Goal: Task Accomplishment & Management: Use online tool/utility

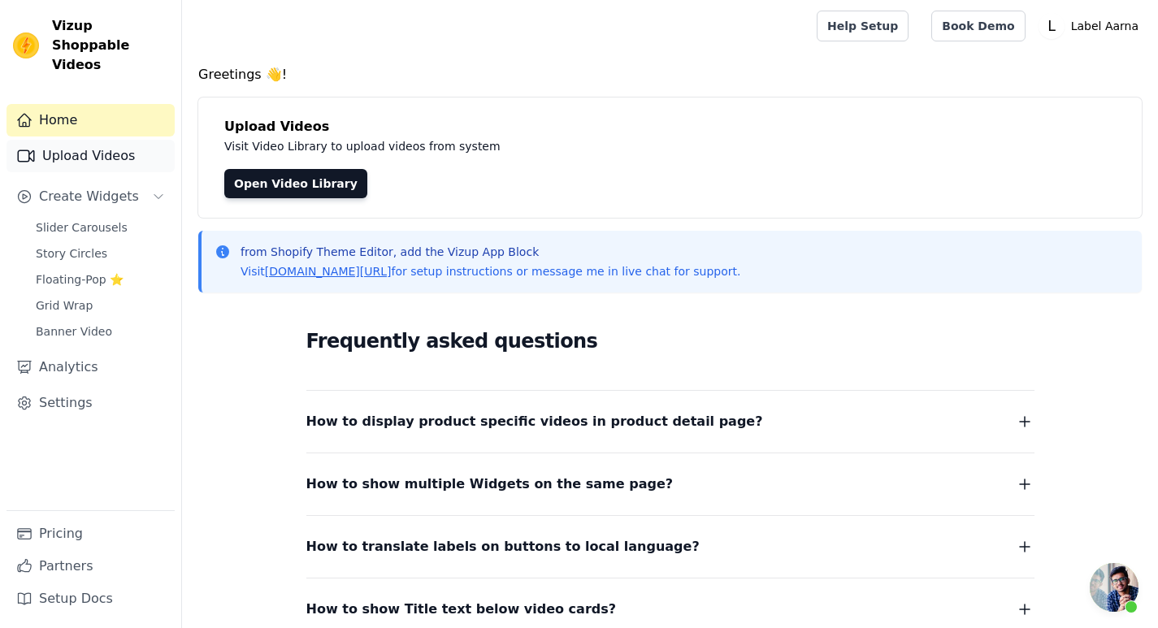
click at [95, 143] on link "Upload Videos" at bounding box center [91, 156] width 168 height 33
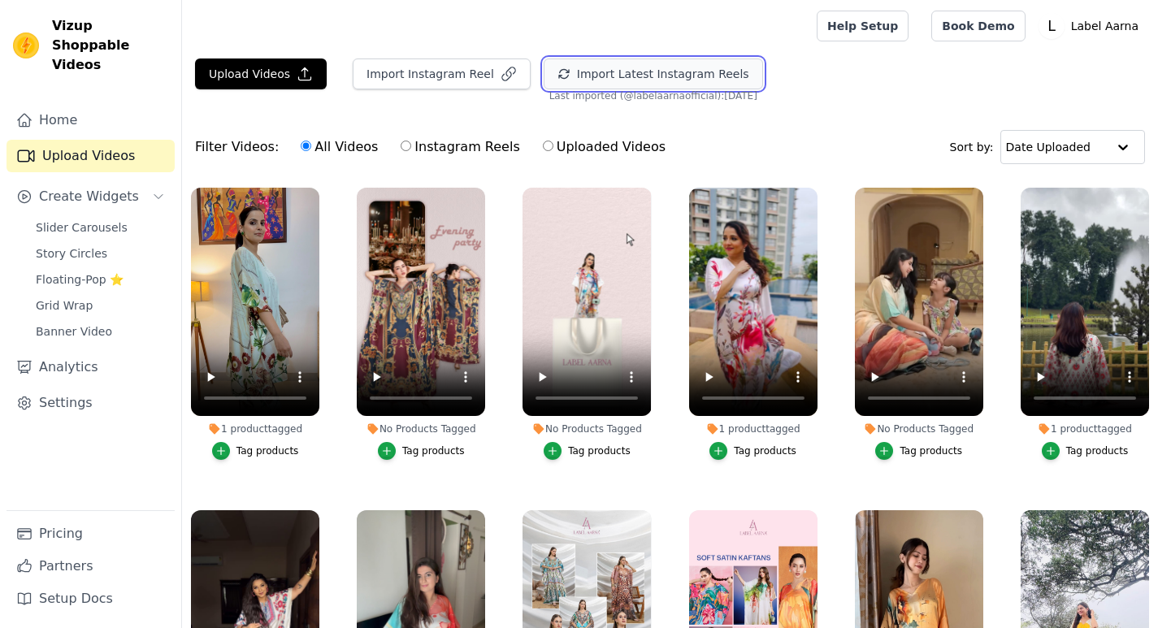
click at [610, 69] on button "Import Latest Instagram Reels" at bounding box center [653, 74] width 219 height 31
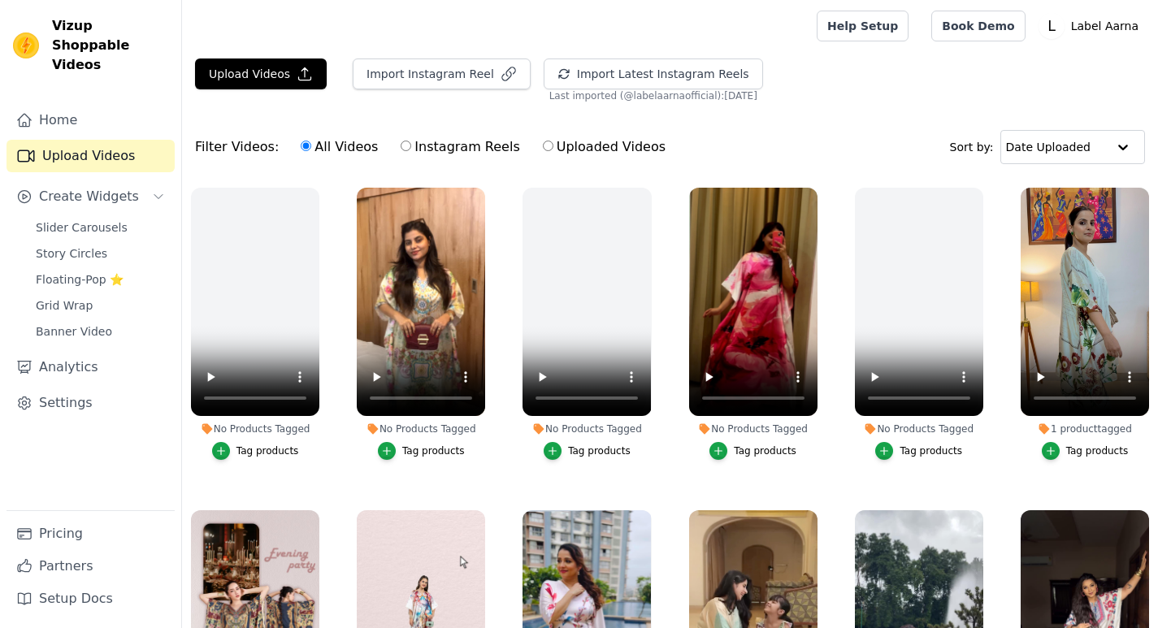
click at [594, 453] on div "Tag products" at bounding box center [599, 450] width 63 height 13
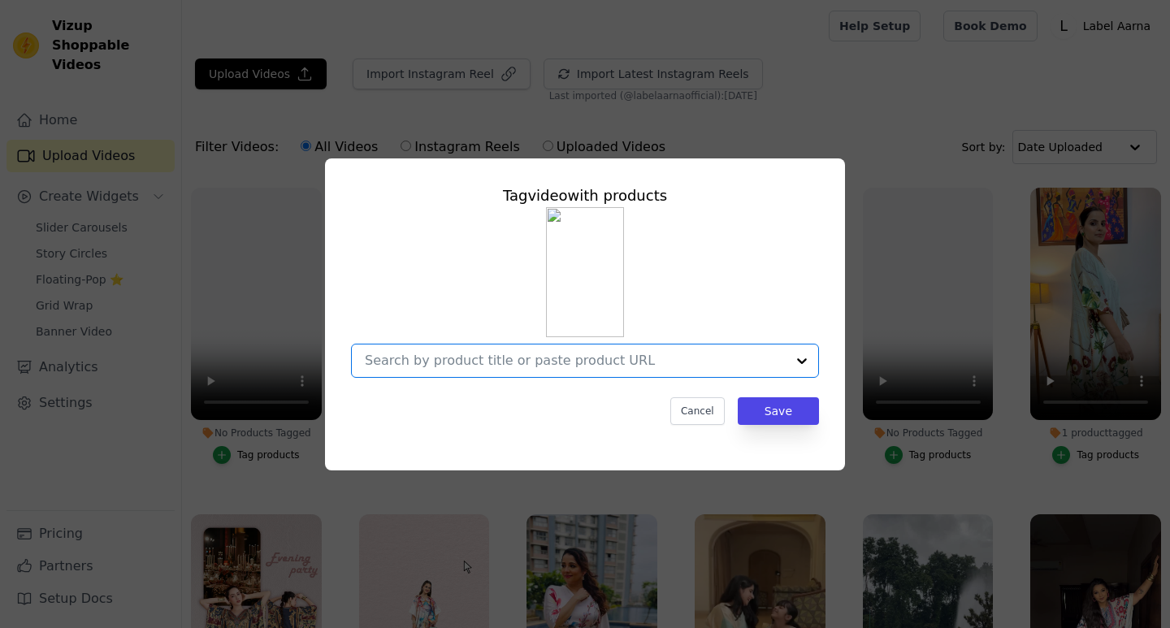
click at [444, 359] on input "No Products Tagged Tag video with products Option undefined, selected. Select i…" at bounding box center [575, 360] width 421 height 15
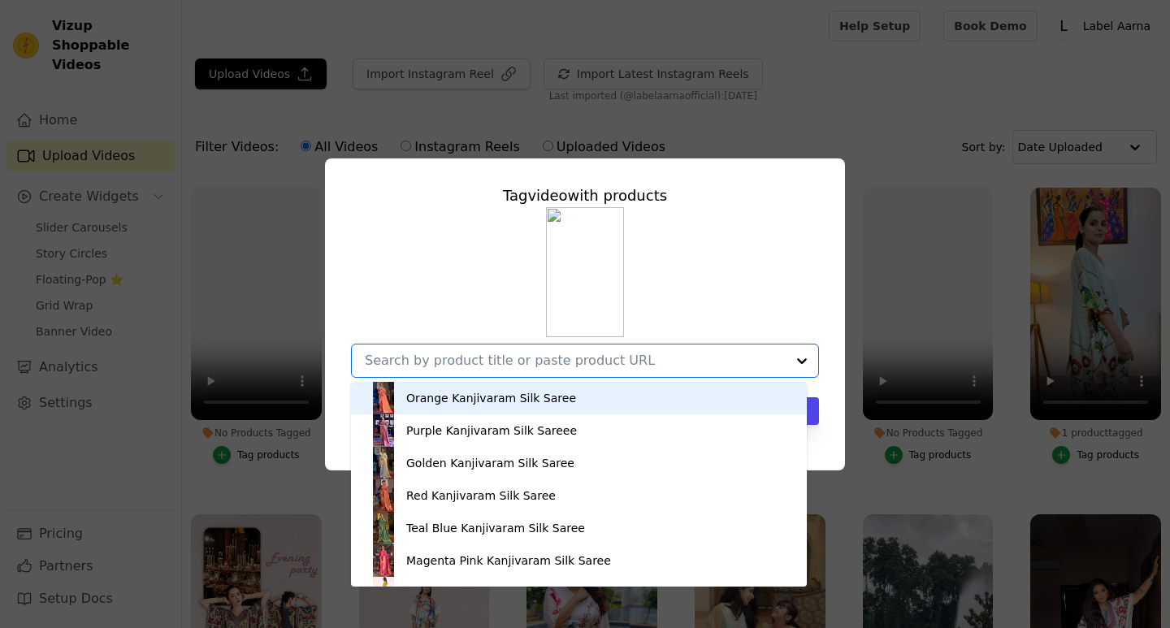
paste input "Runway Floral Silk Crepe Women Co-ord Set with Digital Print | Top and Bottom"
type input "Runway Floral Silk Crepe Women Co-ord Set with Digital Print | Top and Bottom"
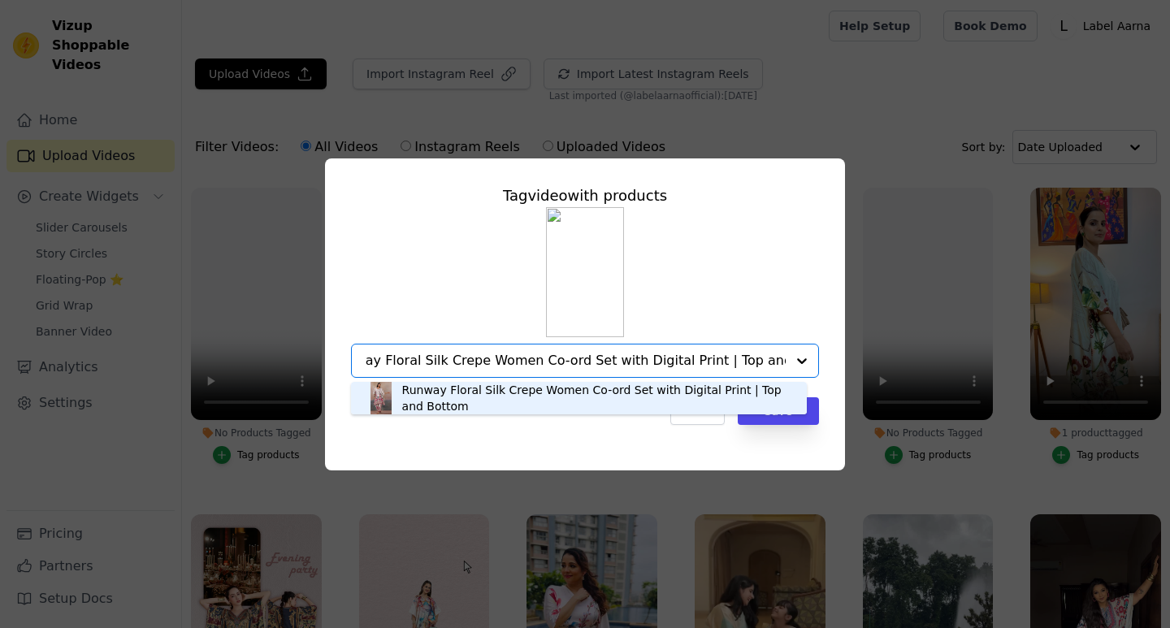
click at [501, 394] on div "Runway Floral Silk Crepe Women Co-ord Set with Digital Print | Top and Bottom" at bounding box center [596, 398] width 388 height 33
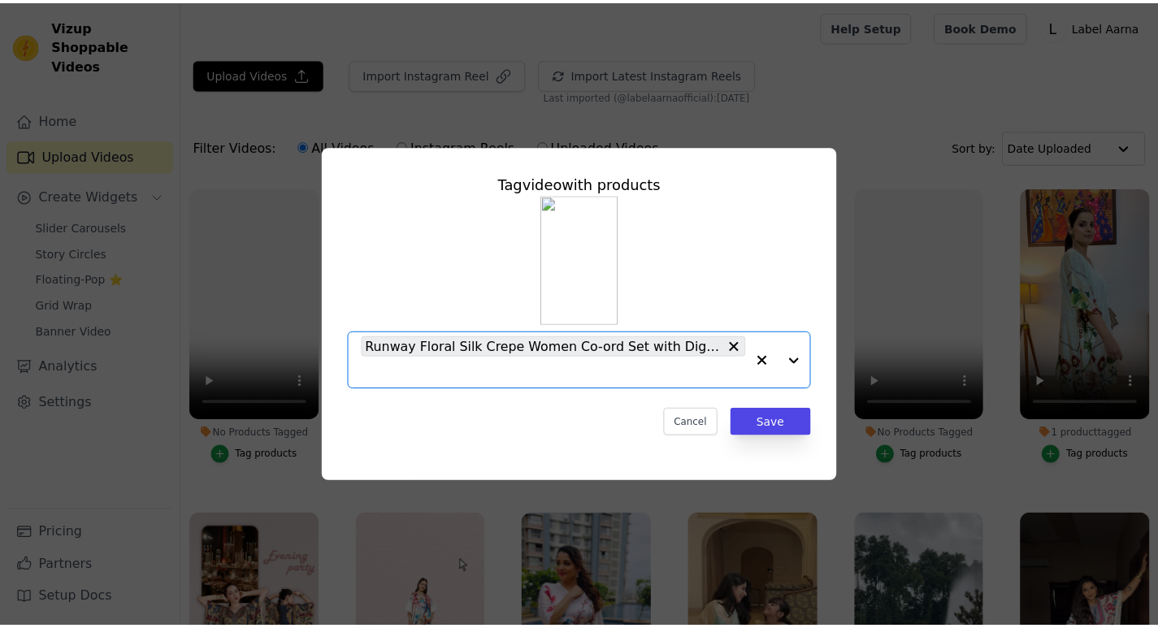
scroll to position [0, 0]
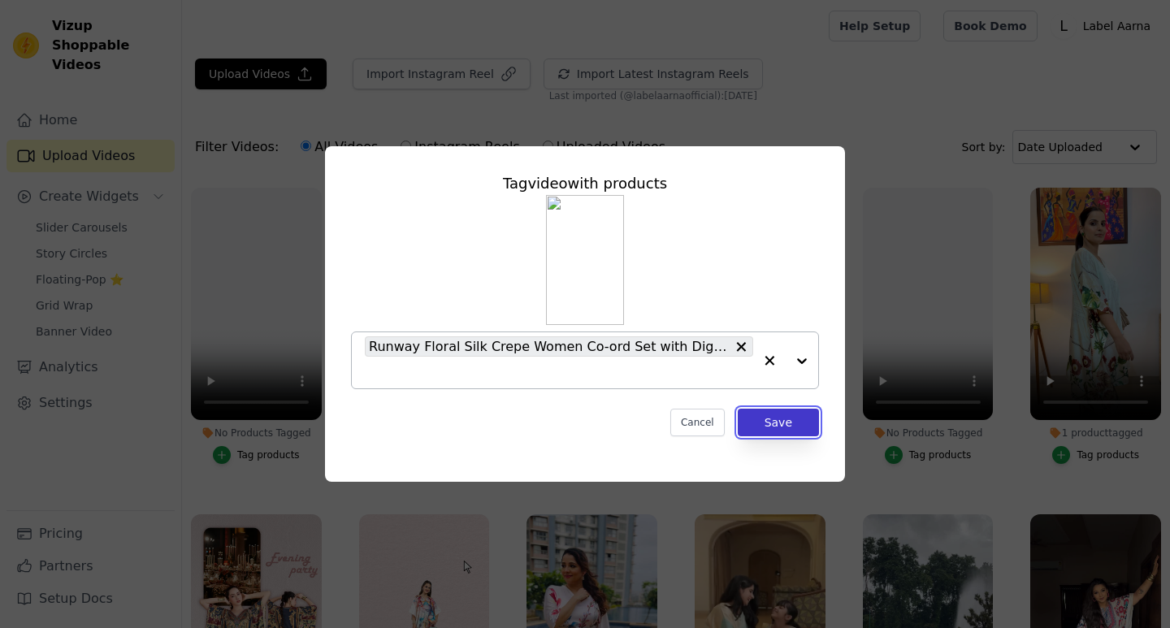
click at [781, 418] on button "Save" at bounding box center [778, 423] width 81 height 28
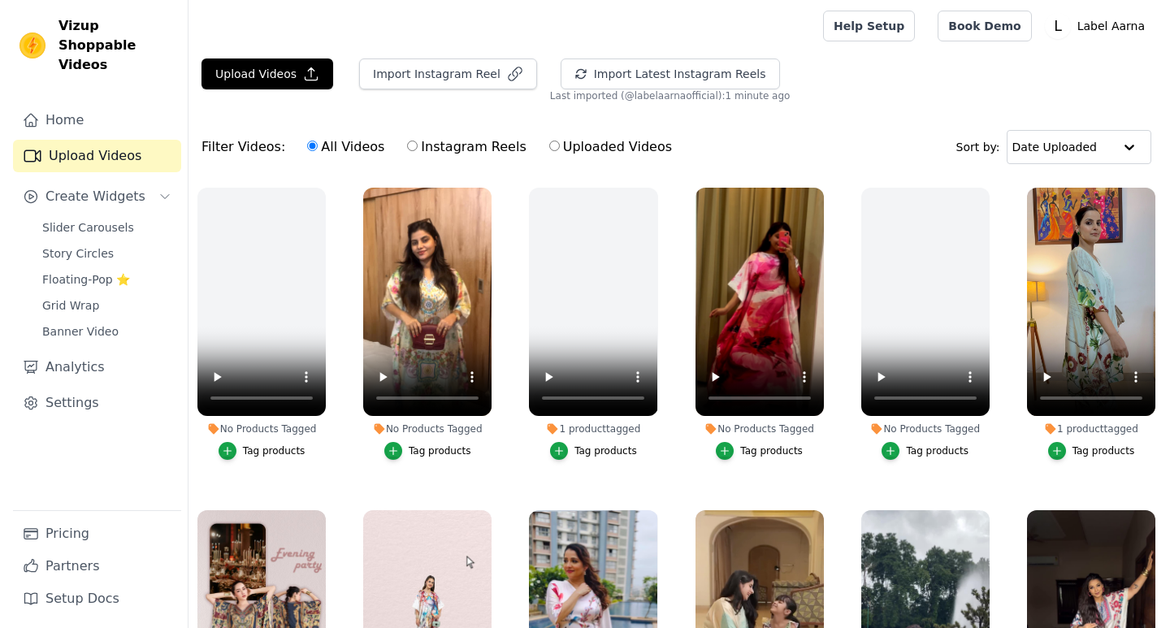
scroll to position [81, 0]
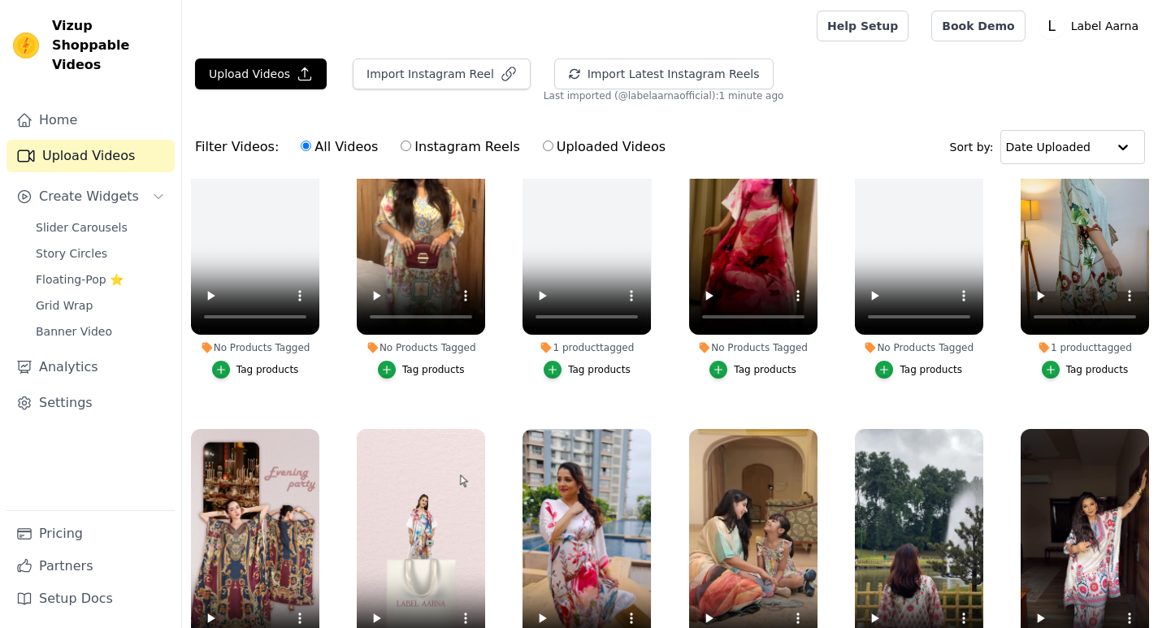
click at [900, 374] on div "Tag products" at bounding box center [930, 369] width 63 height 13
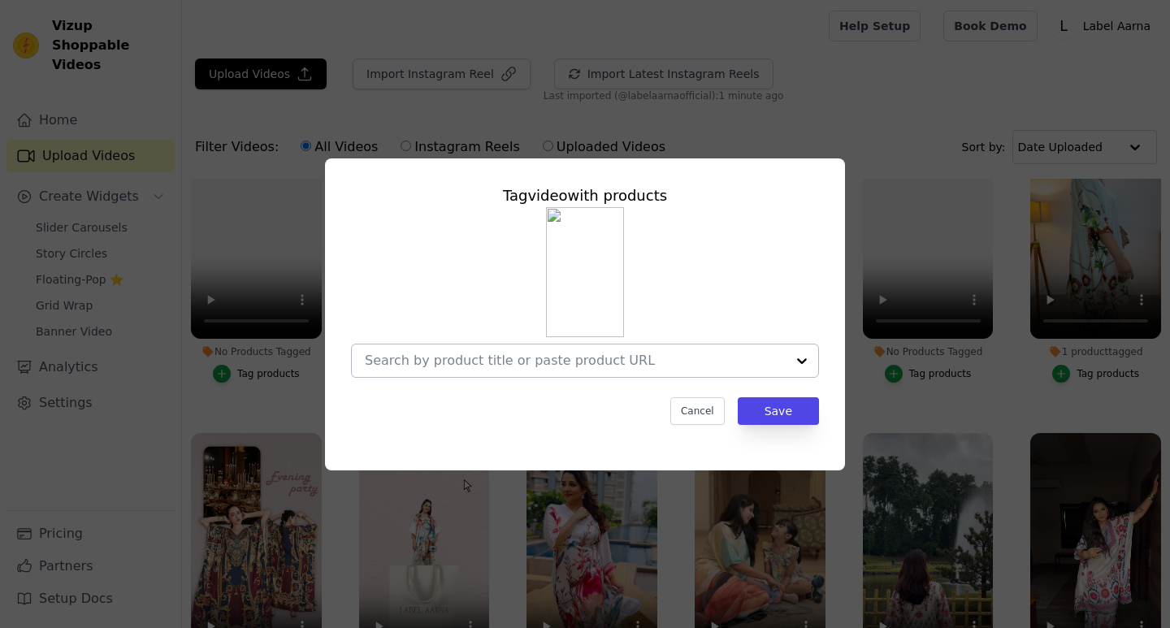
click at [516, 365] on input "No Products Tagged Tag video with products Cancel Save Tag products" at bounding box center [575, 360] width 421 height 15
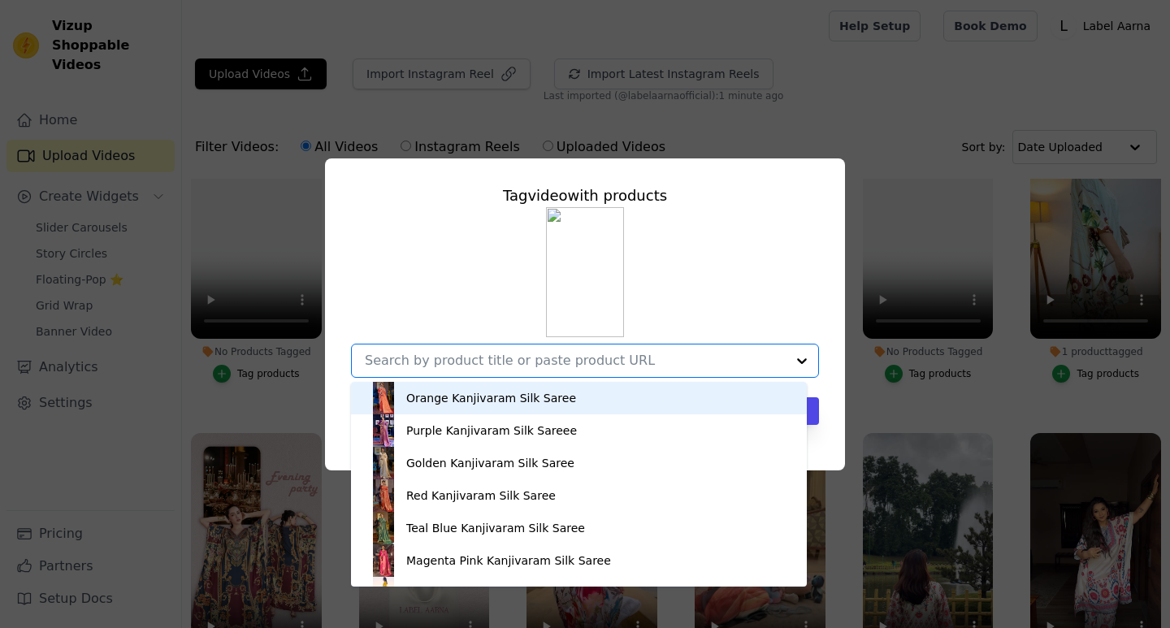
paste input "Blush Prism Silk Crepe Women Co-ord Set with Digital Print | Top and Bottom"
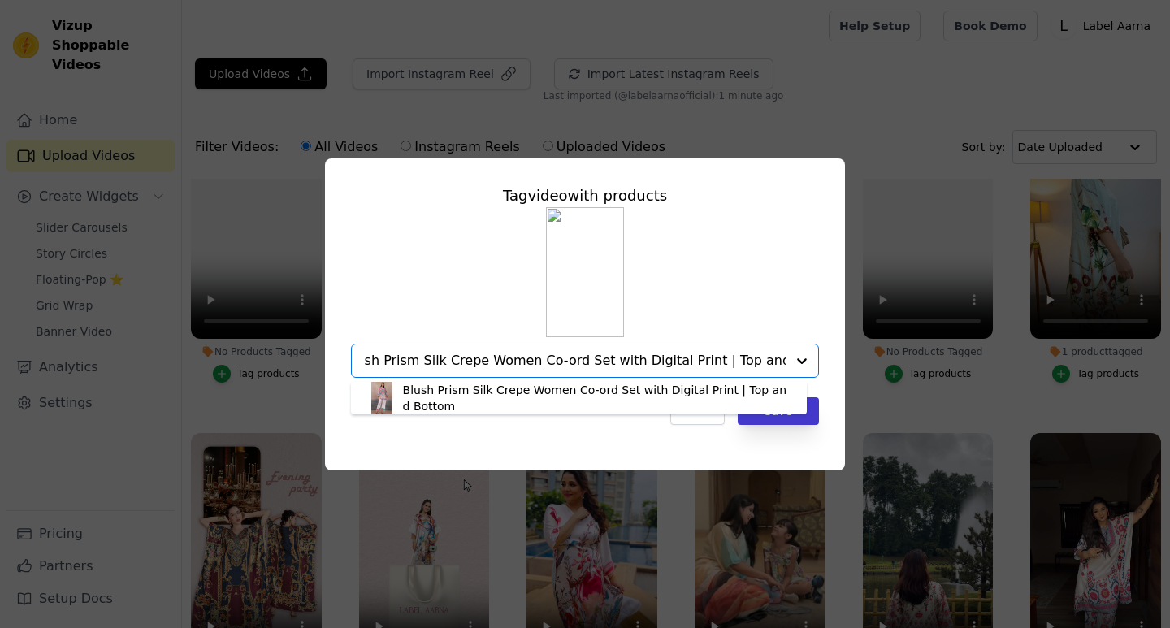
type input "Blush Prism Silk Crepe Women Co-ord Set with Digital Print | Top and Bottom"
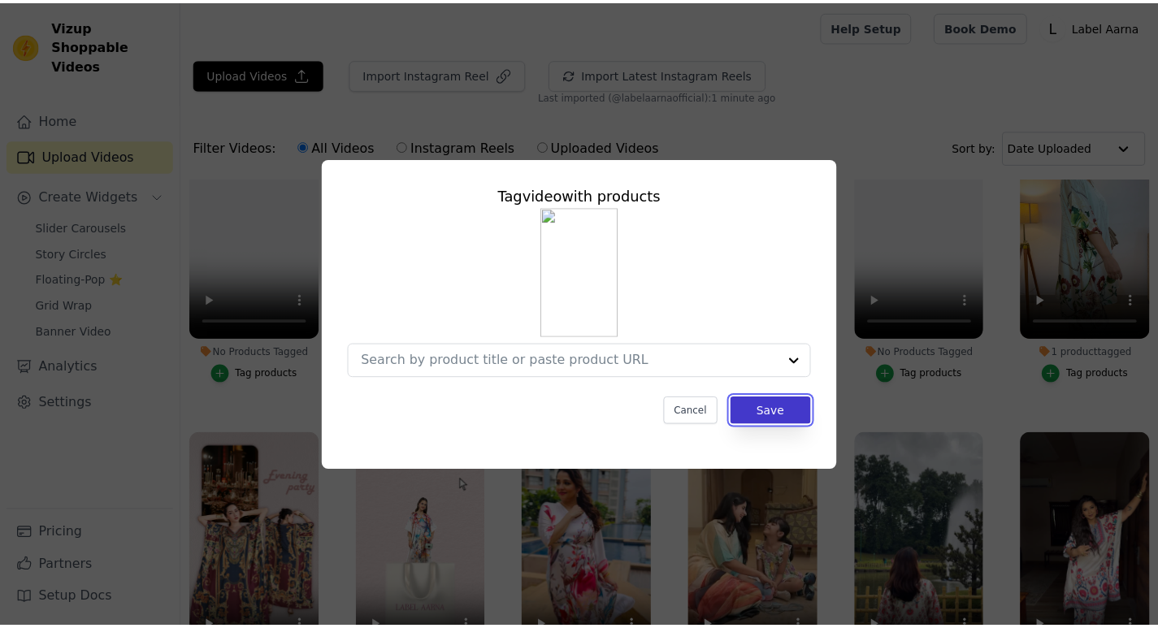
scroll to position [0, 0]
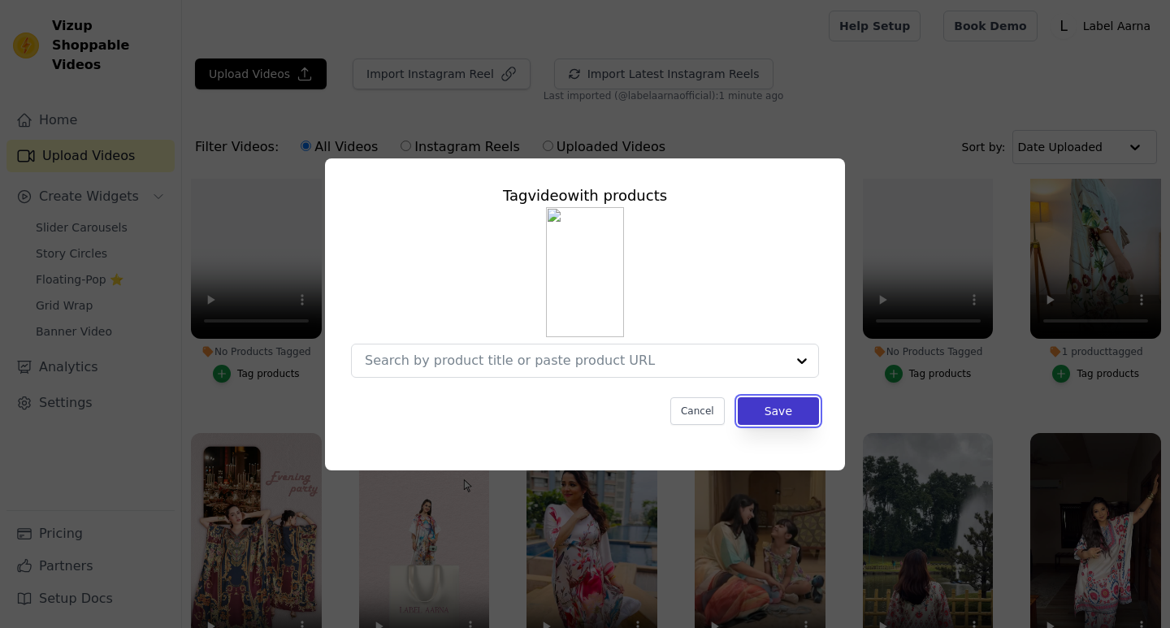
click at [790, 419] on button "Save" at bounding box center [778, 411] width 81 height 28
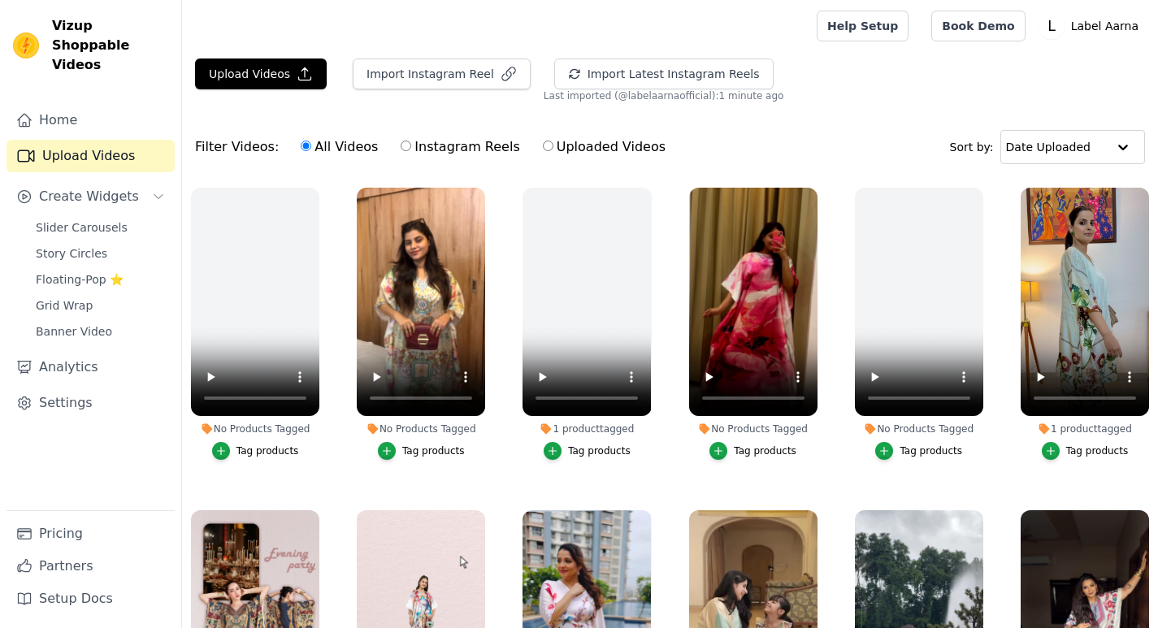
click at [930, 451] on div "Tag products" at bounding box center [930, 450] width 63 height 13
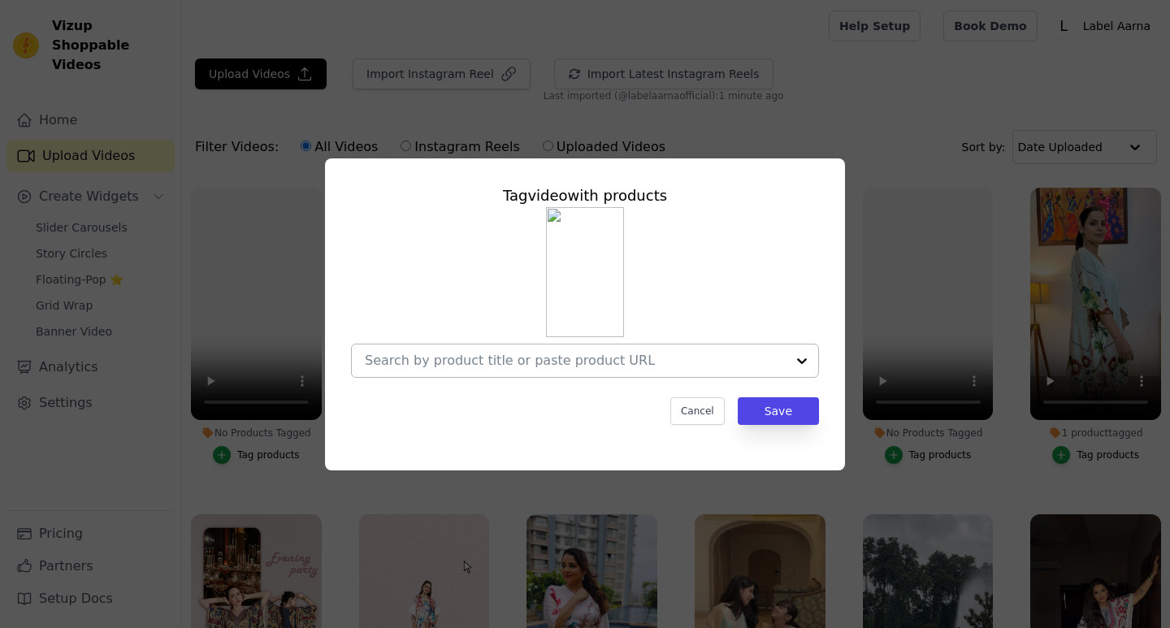
click at [620, 359] on input "No Products Tagged Tag video with products Cancel Save Tag products" at bounding box center [575, 360] width 421 height 15
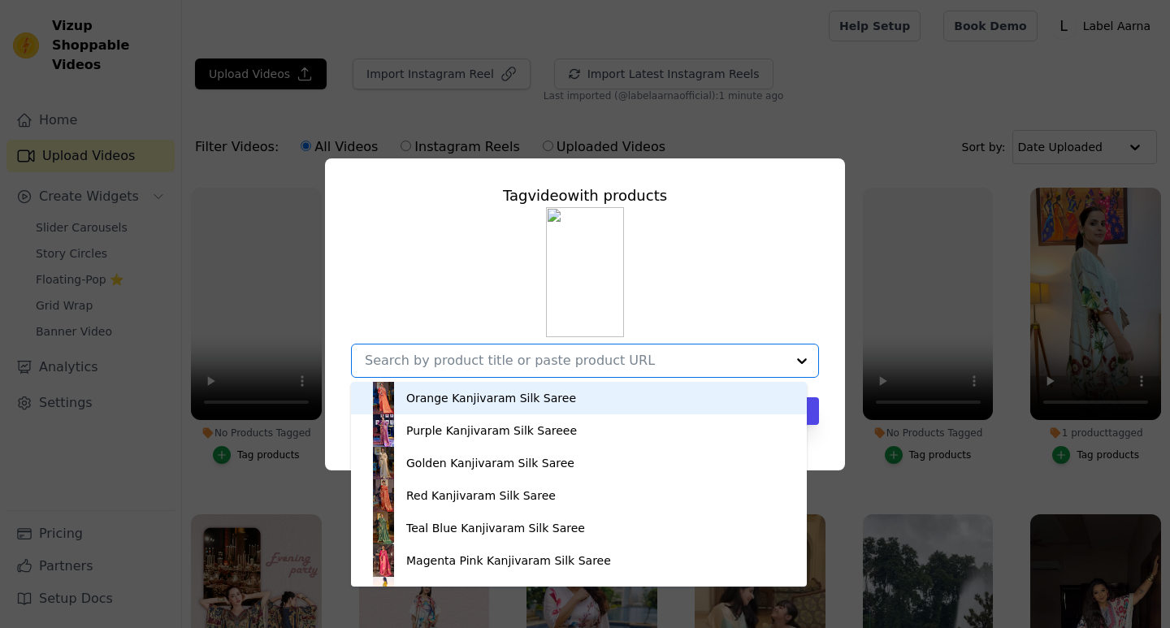
paste input "Blush Prism Silk Crepe Women Co-ord Set with Digital Print | Top and Bottom"
type input "Blush Prism Silk Crepe Women Co-ord Set with Digital Print | Top and Bottom"
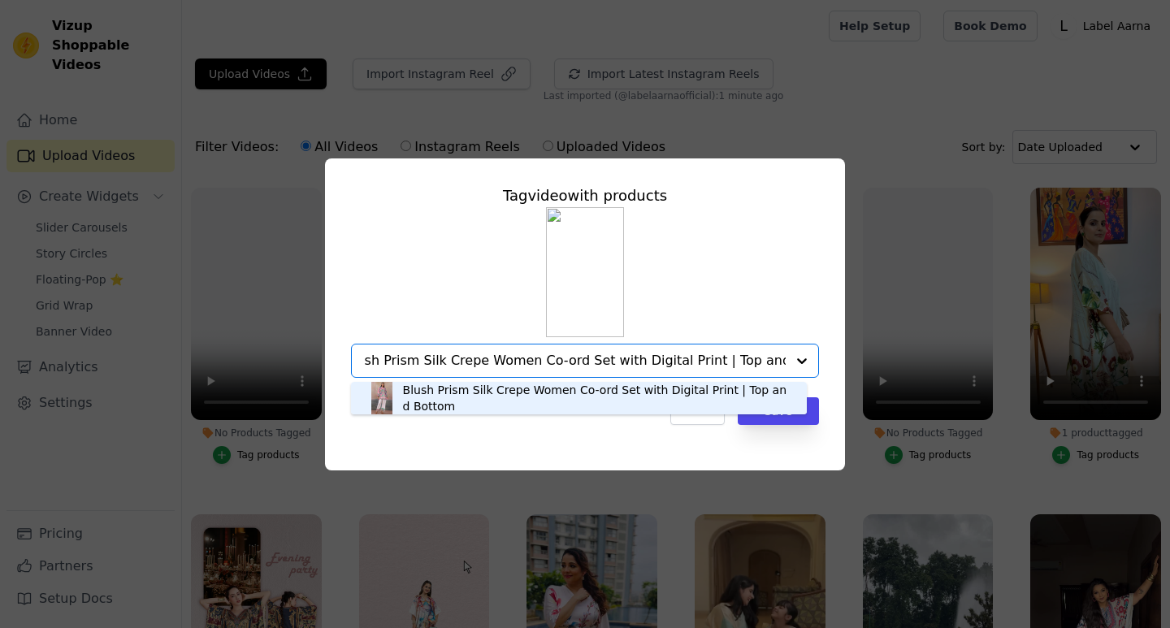
click at [431, 396] on div "Blush Prism Silk Crepe Women Co-ord Set with Digital Print | Top and Bottom" at bounding box center [597, 398] width 388 height 33
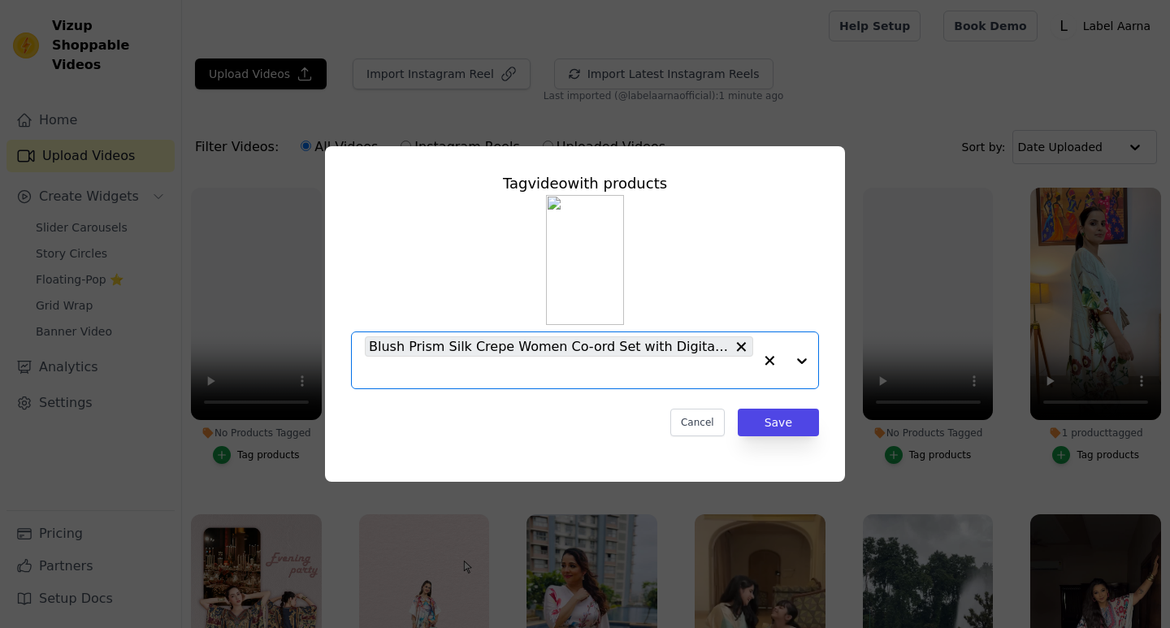
scroll to position [0, 0]
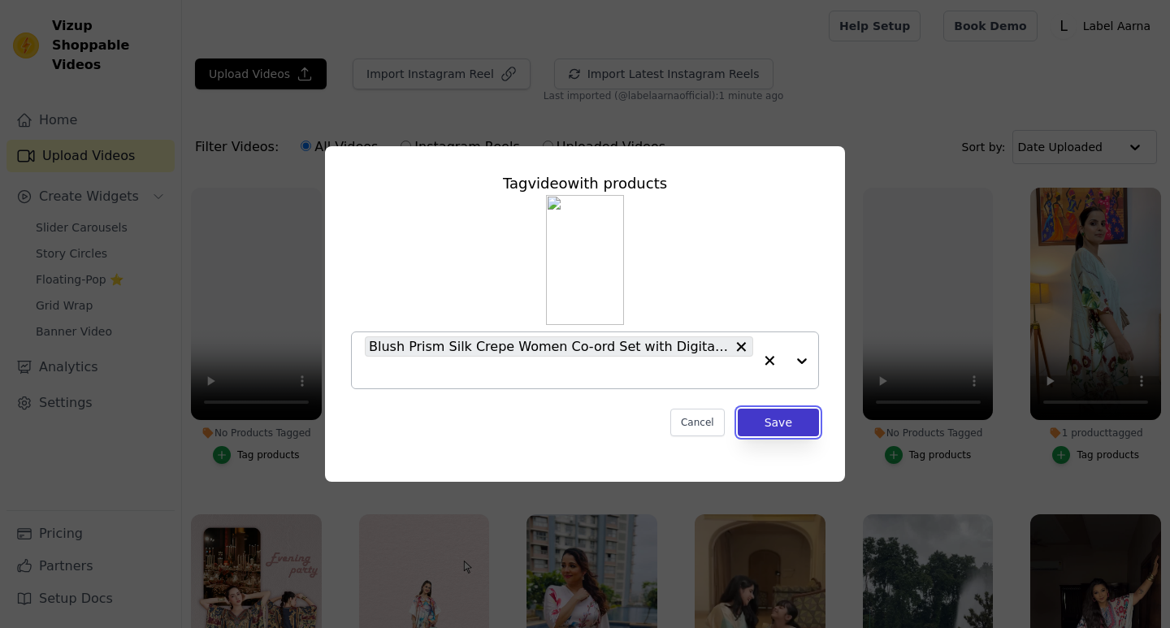
click at [782, 423] on button "Save" at bounding box center [778, 423] width 81 height 28
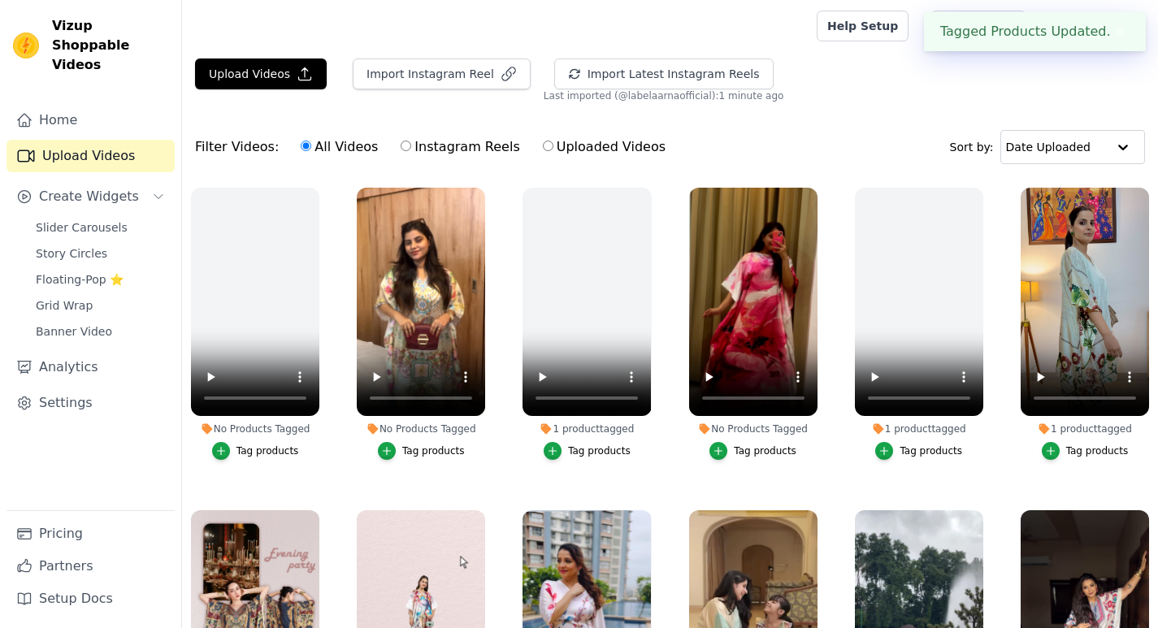
click at [1083, 453] on div "Tag products" at bounding box center [1097, 450] width 63 height 13
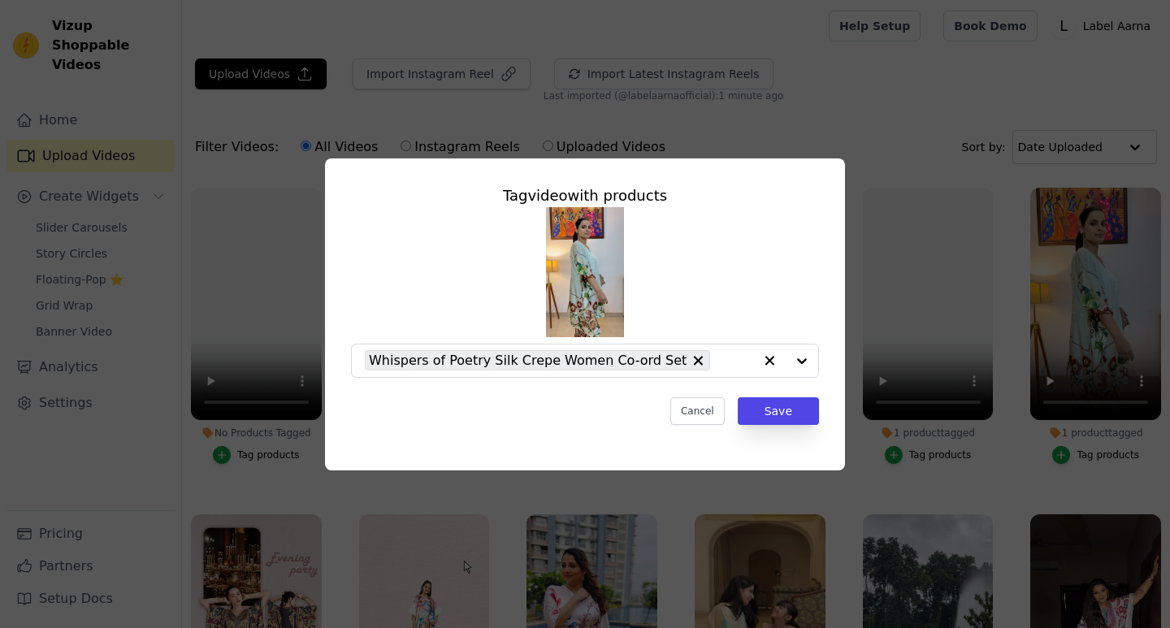
click at [830, 126] on div "Tag video with products Whispers of Poetry Silk Crepe Women Co-ord Set Cancel S…" at bounding box center [585, 314] width 1170 height 628
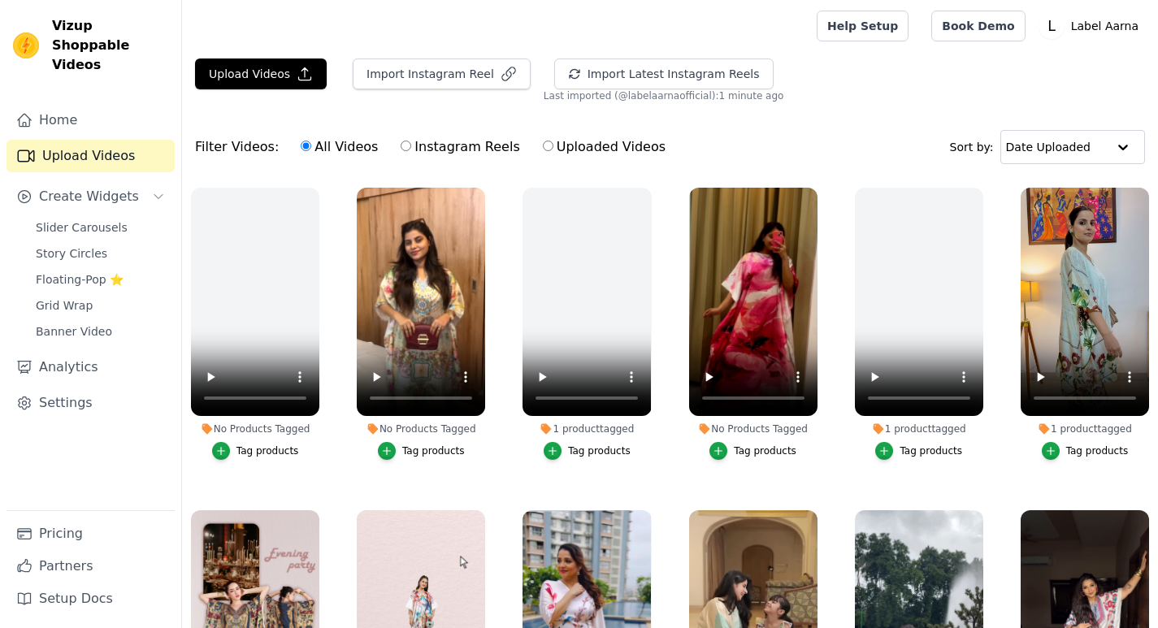
click at [932, 446] on div "Tag products" at bounding box center [930, 450] width 63 height 13
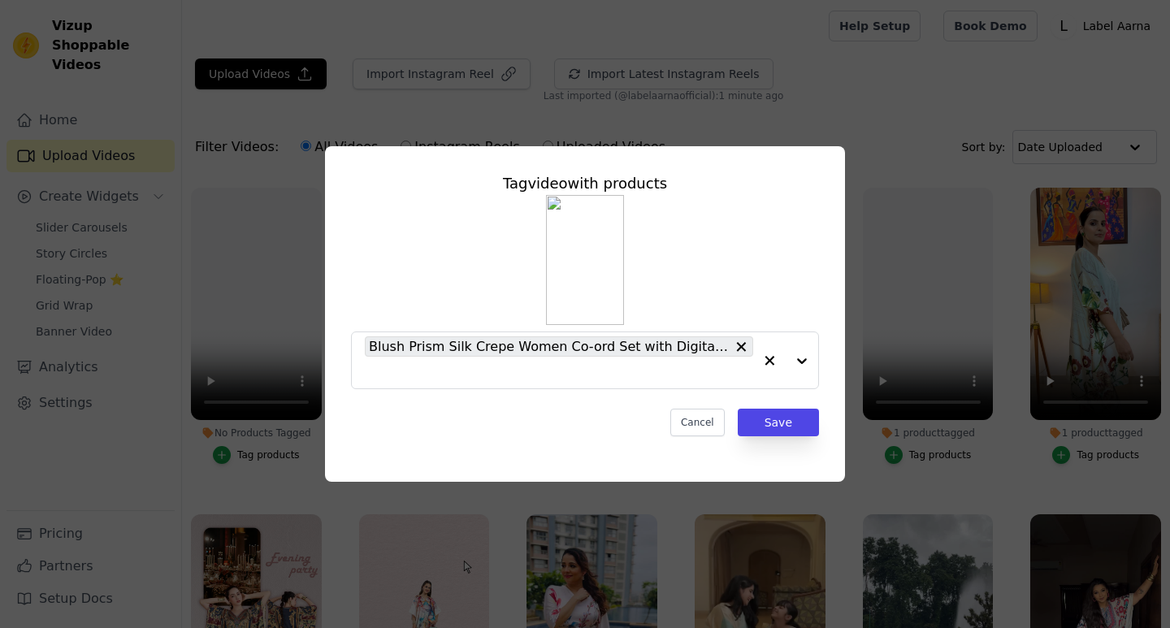
click at [794, 106] on div "Tag video with products Blush Prism Silk Crepe Women Co-ord Set with Digital Pr…" at bounding box center [585, 314] width 1170 height 628
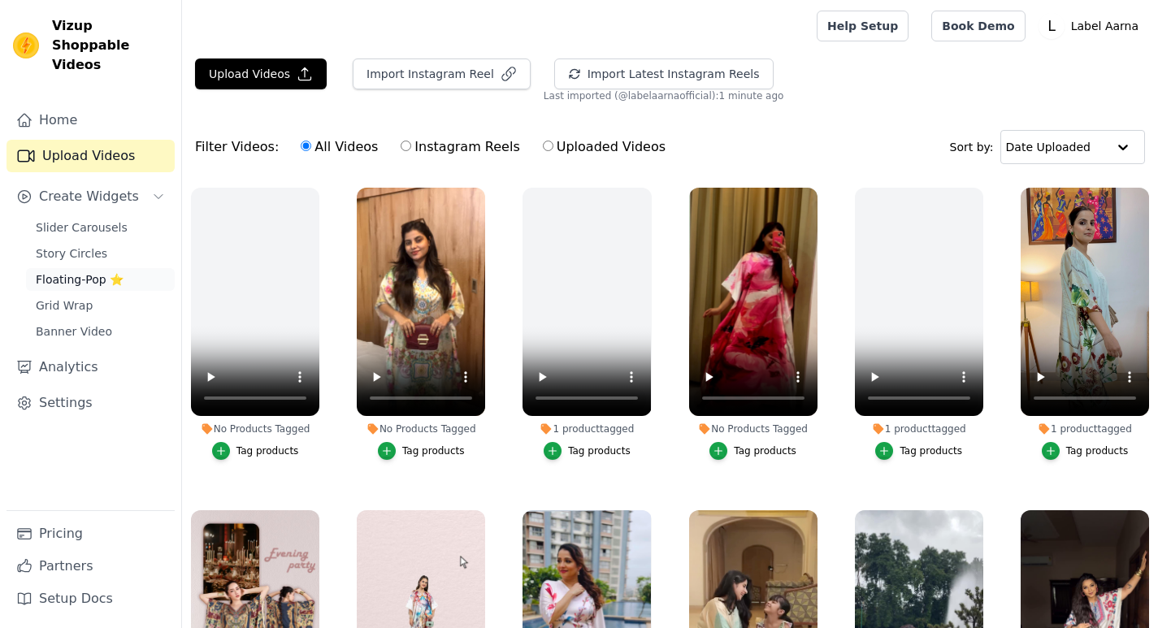
click at [75, 271] on span "Floating-Pop ⭐" at bounding box center [80, 279] width 88 height 16
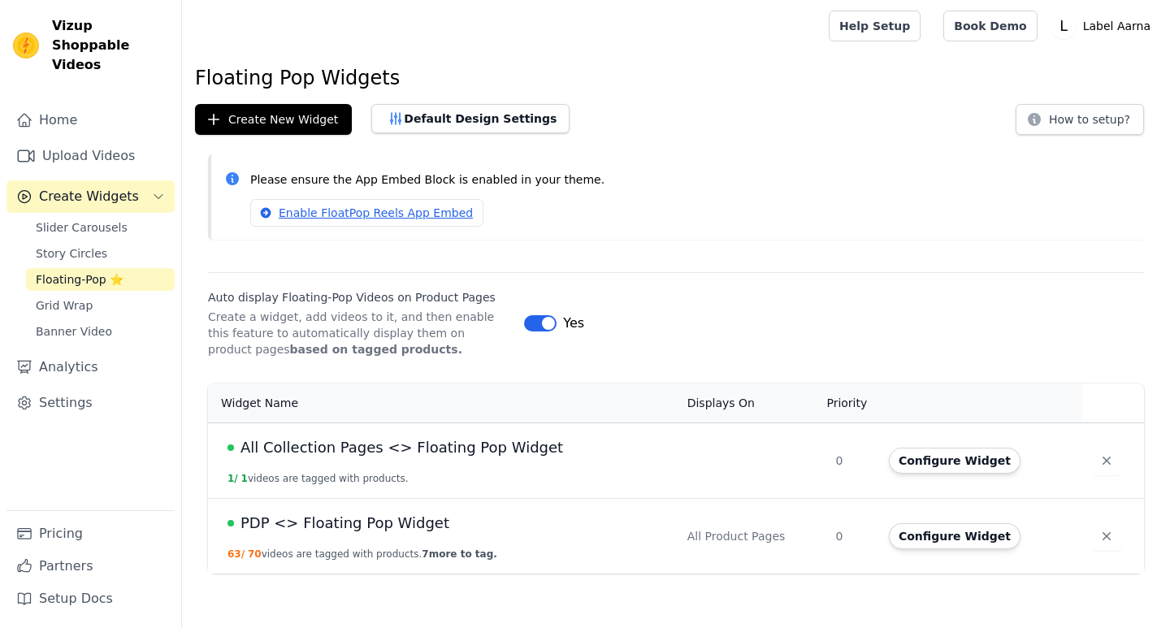
click at [418, 520] on span "PDP <> Floating Pop Widget" at bounding box center [345, 523] width 209 height 23
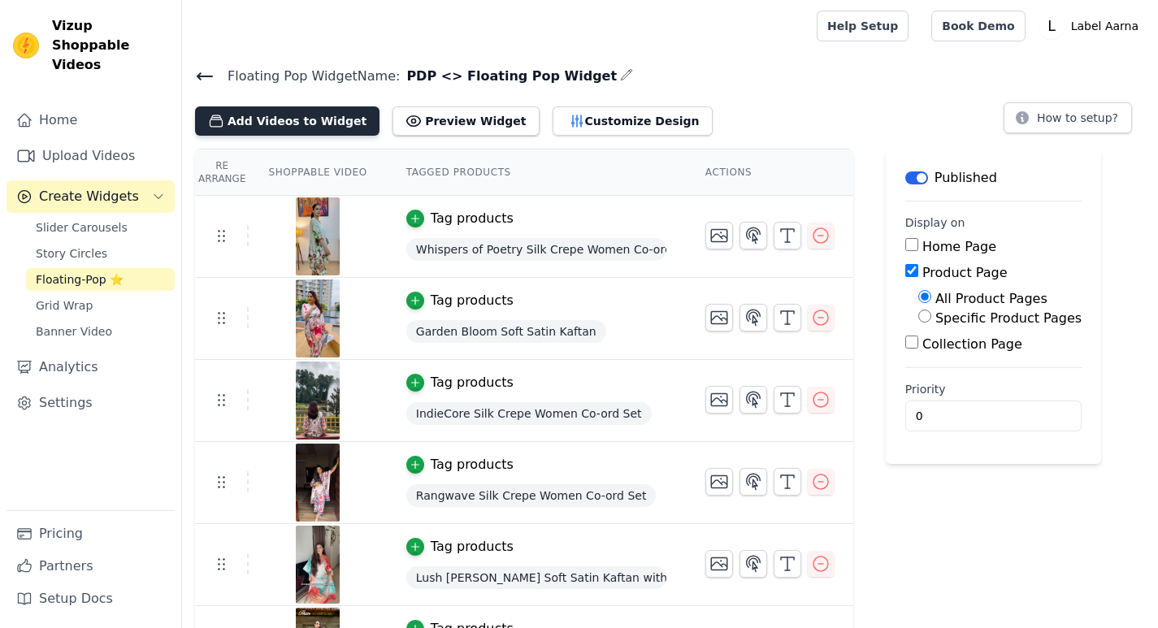
click at [303, 129] on button "Add Videos to Widget" at bounding box center [287, 120] width 184 height 29
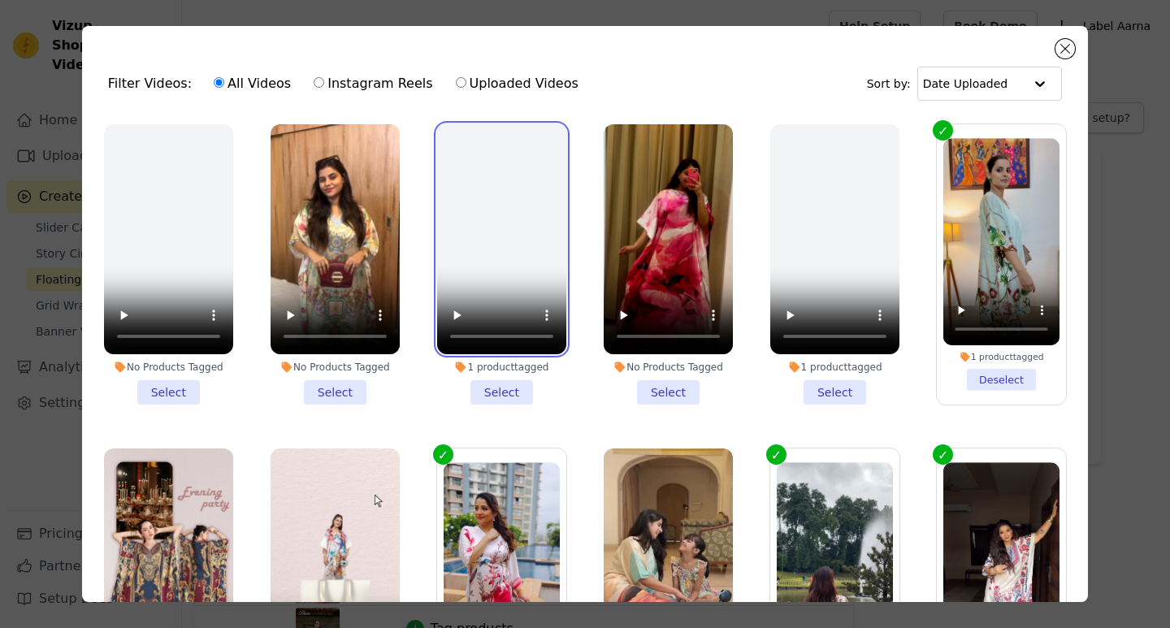
click at [494, 207] on video at bounding box center [501, 239] width 129 height 230
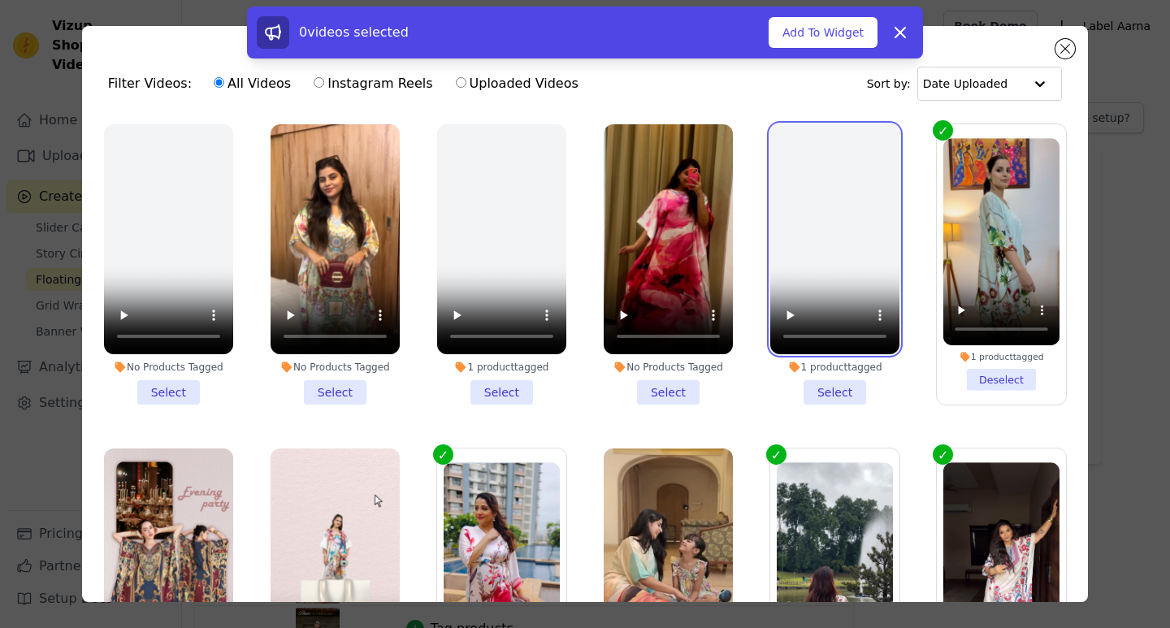
click at [791, 210] on video at bounding box center [834, 239] width 129 height 230
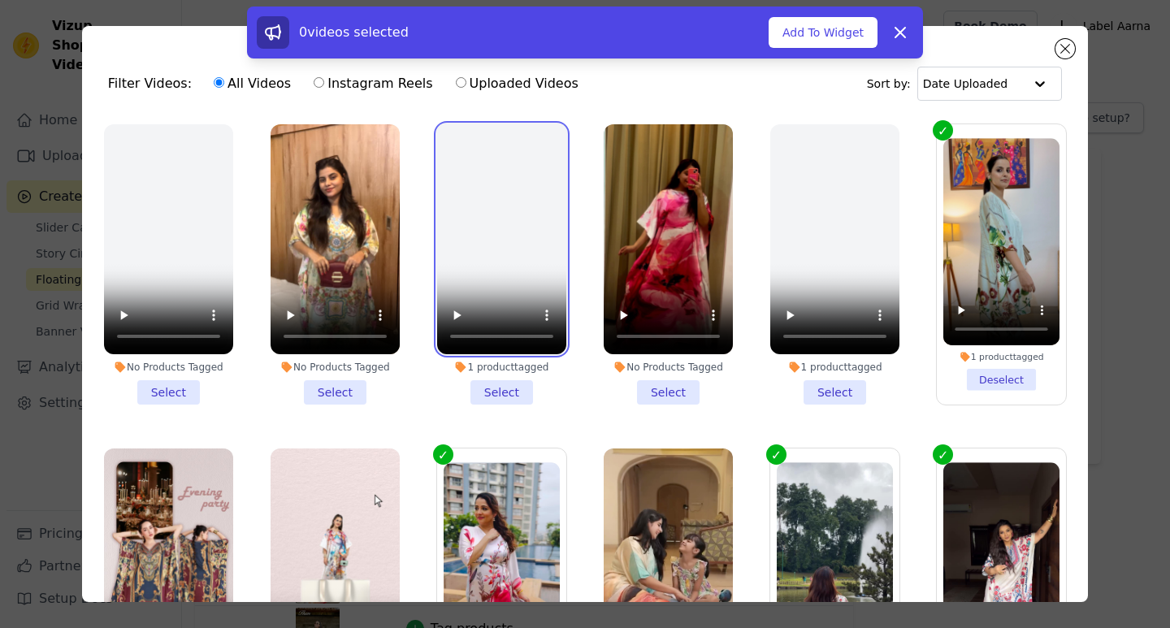
click at [489, 236] on video at bounding box center [501, 239] width 129 height 230
click at [511, 384] on li "1 product tagged Select" at bounding box center [501, 264] width 129 height 280
click at [0, 0] on input "1 product tagged Select" at bounding box center [0, 0] width 0 height 0
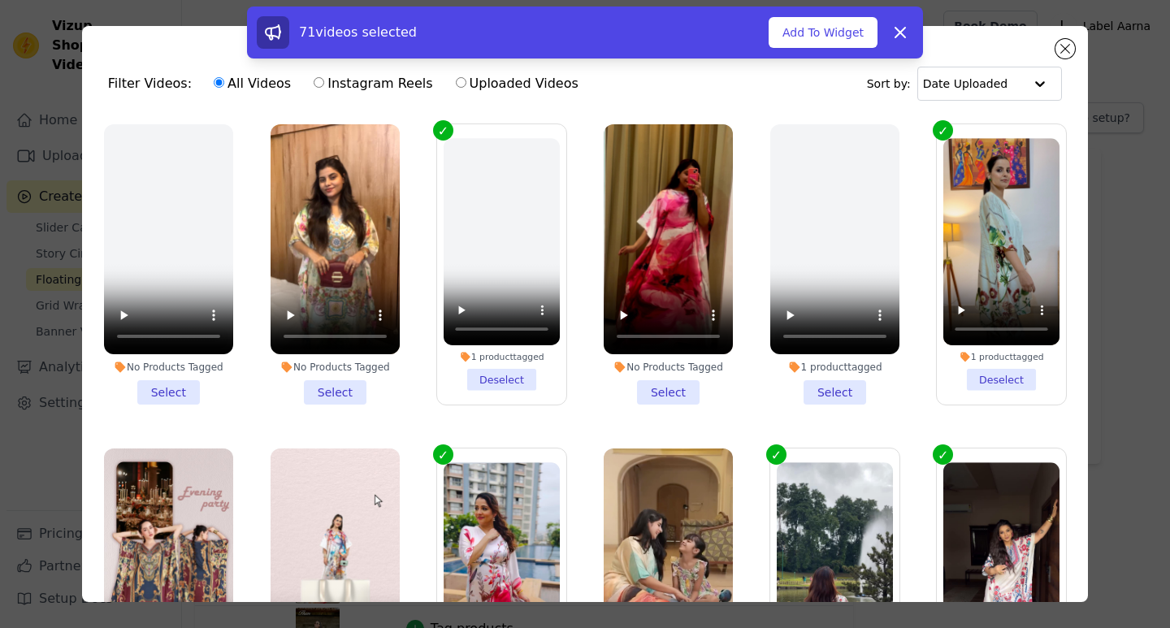
click at [828, 390] on li "1 product tagged Select" at bounding box center [834, 264] width 129 height 280
click at [0, 0] on input "1 product tagged Select" at bounding box center [0, 0] width 0 height 0
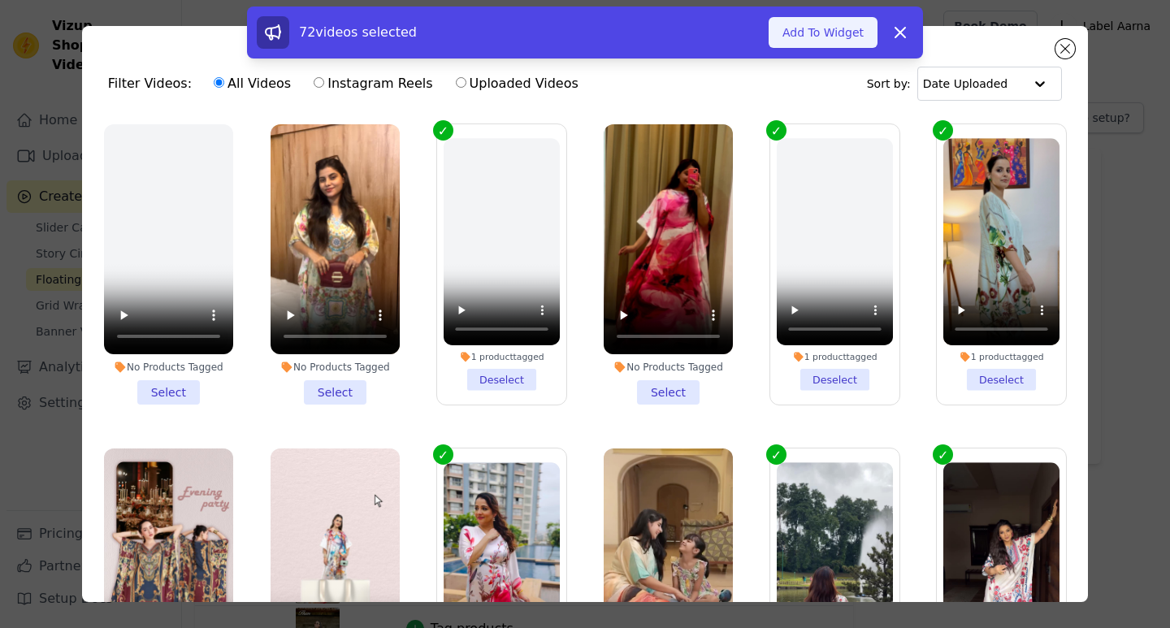
click at [790, 33] on button "Add To Widget" at bounding box center [823, 32] width 109 height 31
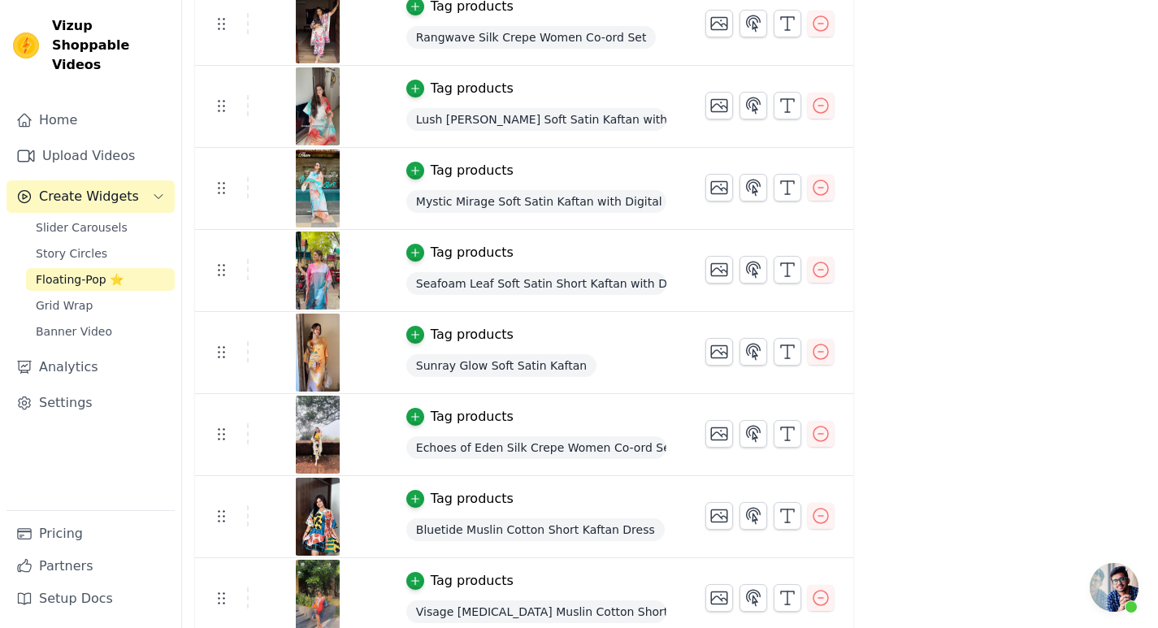
scroll to position [650, 0]
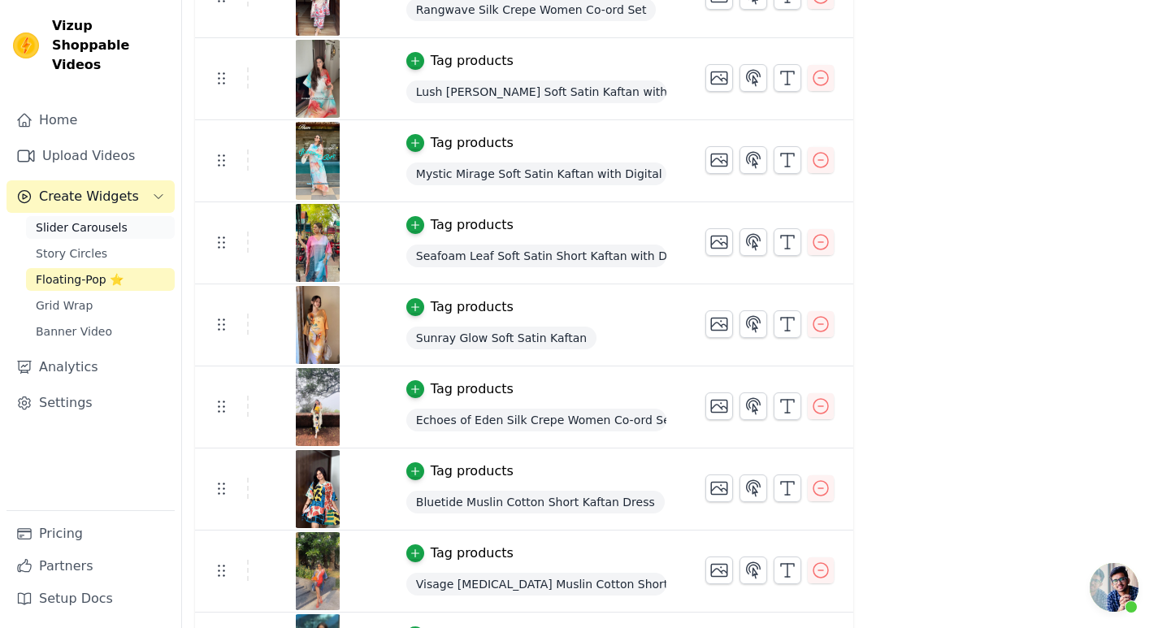
click at [108, 219] on span "Slider Carousels" at bounding box center [82, 227] width 92 height 16
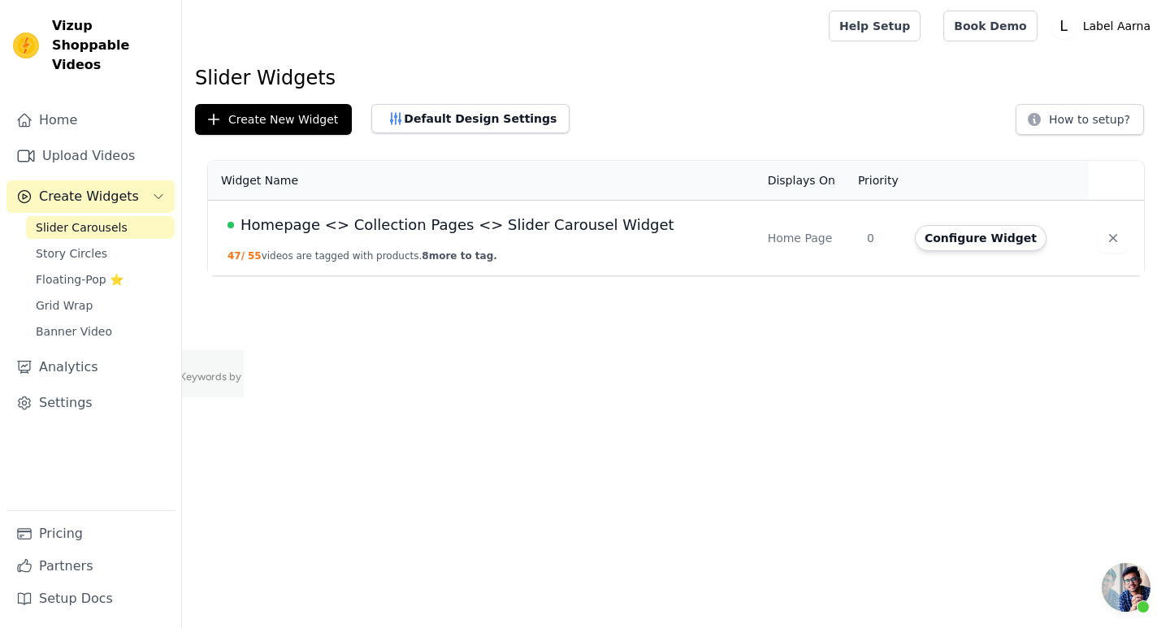
click at [518, 228] on span "Homepage <> Collection Pages <> Slider Carousel Widget" at bounding box center [458, 225] width 434 height 23
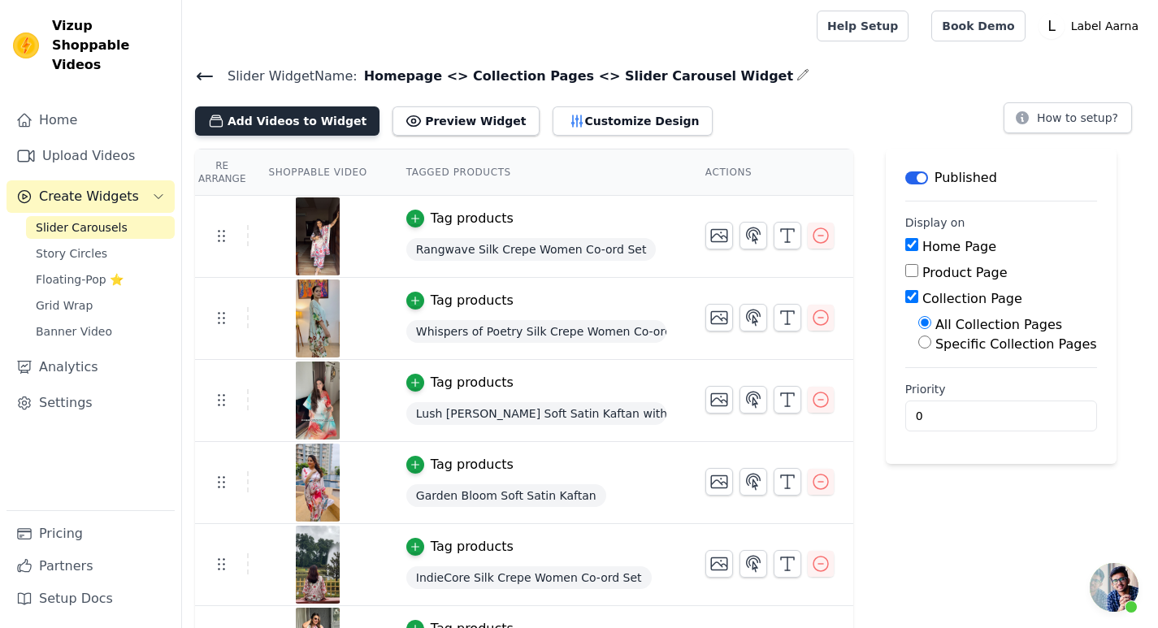
click at [314, 125] on button "Add Videos to Widget" at bounding box center [287, 120] width 184 height 29
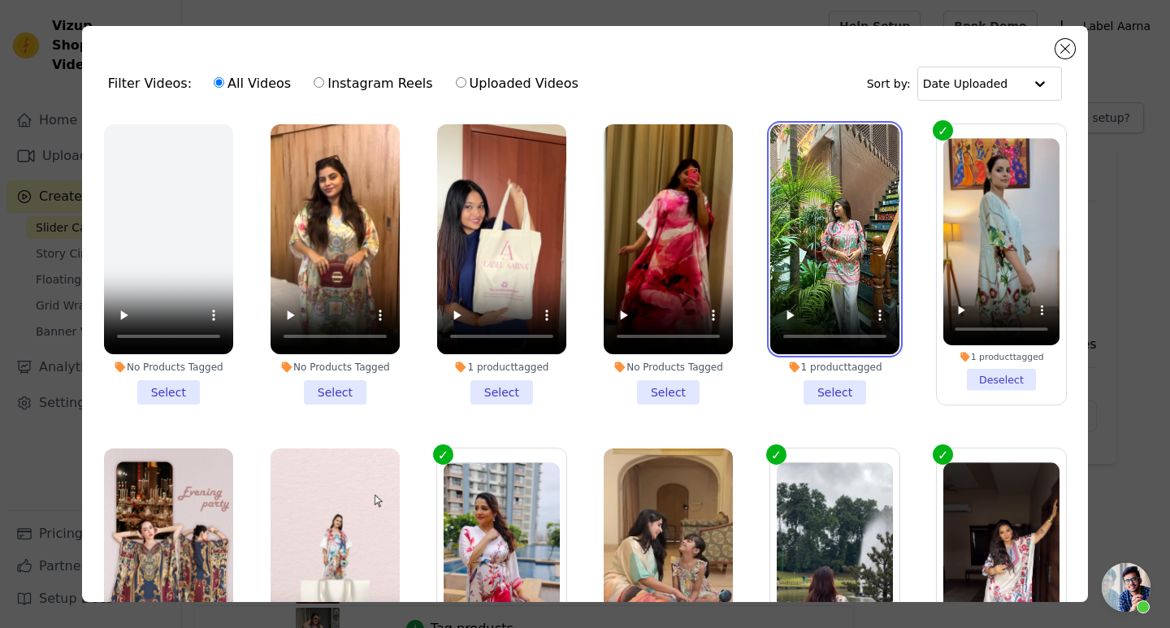
click at [818, 204] on video at bounding box center [834, 239] width 129 height 230
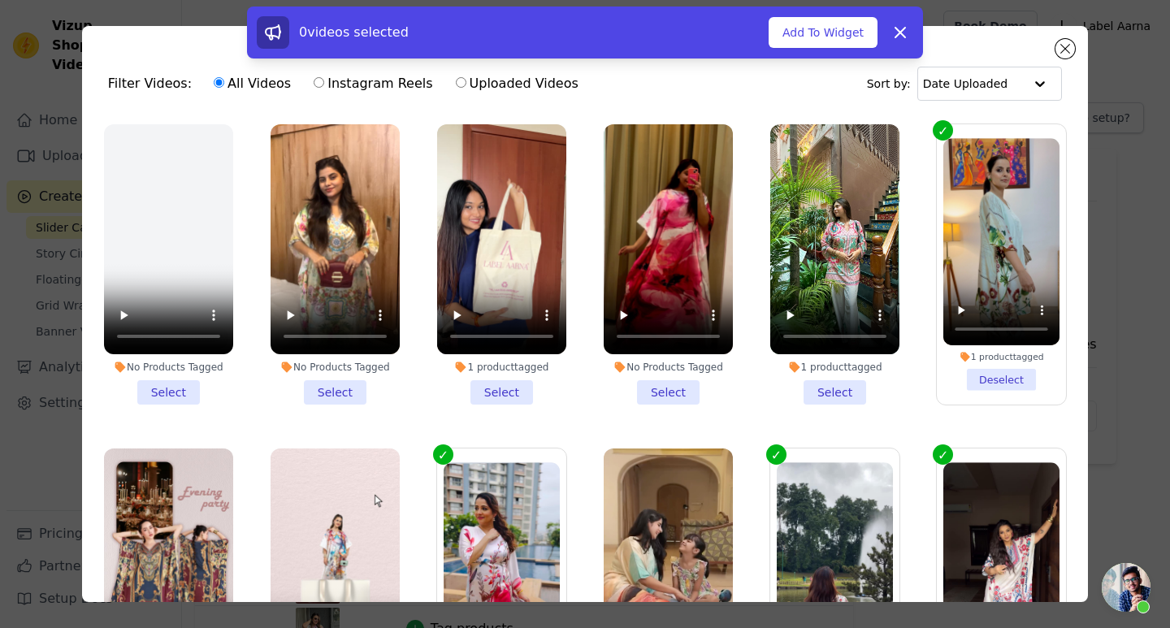
click at [821, 383] on li "1 product tagged Select" at bounding box center [834, 264] width 129 height 280
click at [0, 0] on input "1 product tagged Select" at bounding box center [0, 0] width 0 height 0
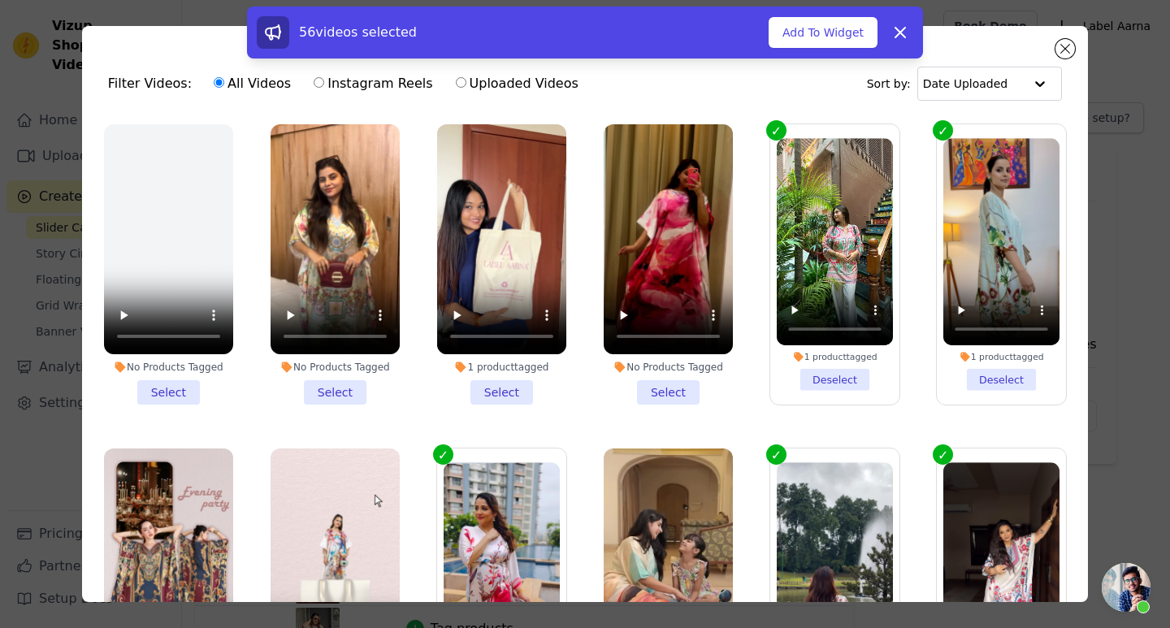
click at [500, 386] on li "1 product tagged Select" at bounding box center [501, 264] width 129 height 280
click at [0, 0] on input "1 product tagged Select" at bounding box center [0, 0] width 0 height 0
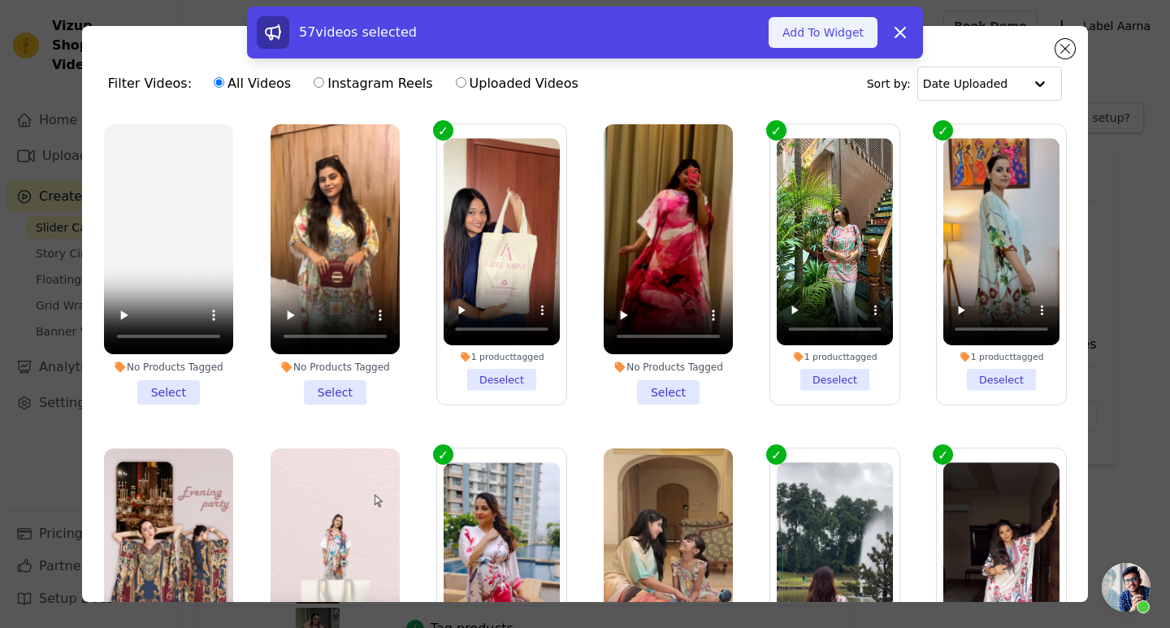
click at [785, 27] on button "Add To Widget" at bounding box center [823, 32] width 109 height 31
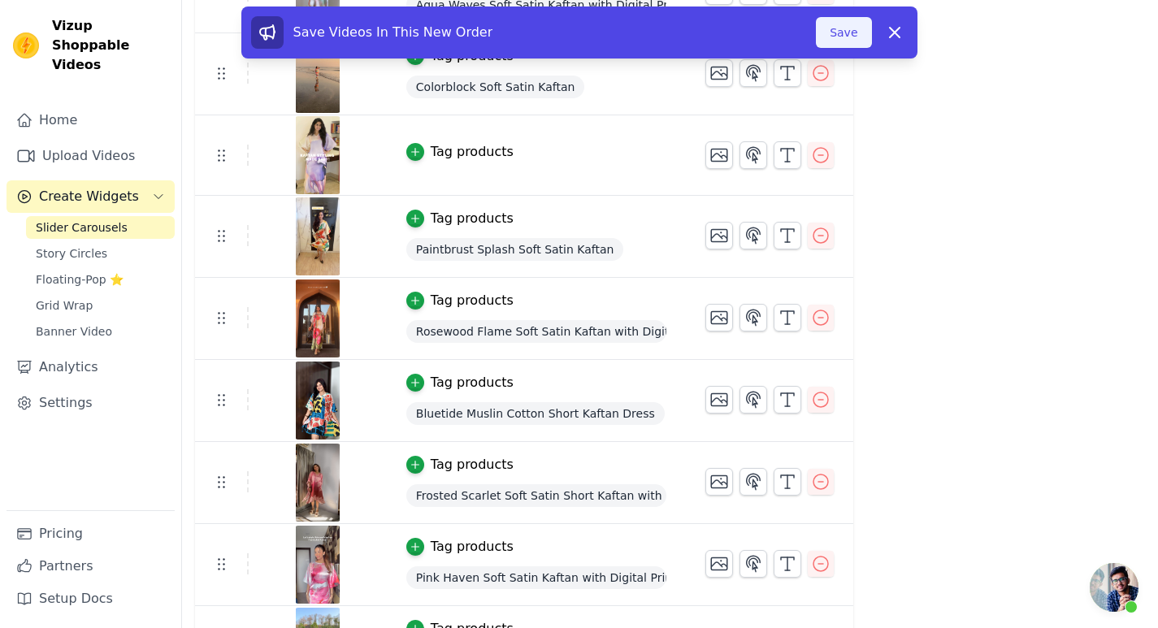
scroll to position [1228, 0]
click at [848, 27] on button "Save" at bounding box center [843, 32] width 55 height 31
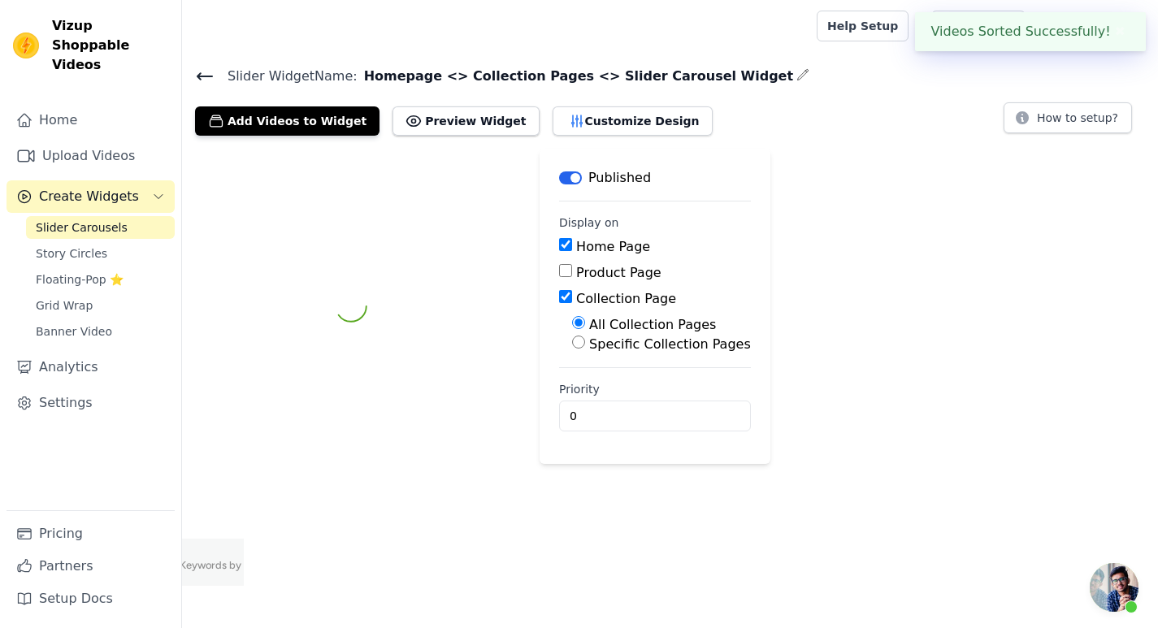
scroll to position [0, 0]
